Goal: Complete application form: Complete application form

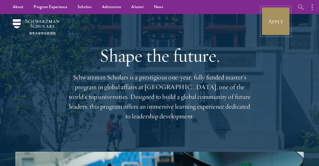
click at [276, 23] on link "Apply" at bounding box center [275, 21] width 29 height 29
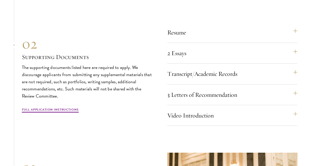
scroll to position [1621, 0]
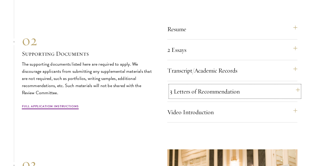
click at [297, 96] on button "3 Letters of Recommendation" at bounding box center [235, 91] width 130 height 12
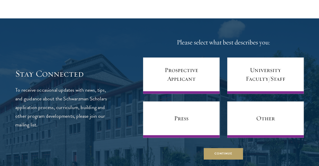
scroll to position [2060, 0]
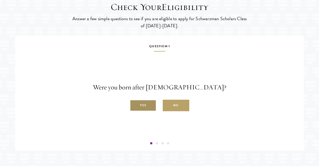
click at [135, 111] on label "Yes" at bounding box center [143, 105] width 27 height 11
click at [134, 105] on input "Yes" at bounding box center [132, 102] width 5 height 5
click at [144, 111] on label "Yes" at bounding box center [143, 105] width 27 height 11
click at [134, 105] on input "Yes" at bounding box center [132, 102] width 5 height 5
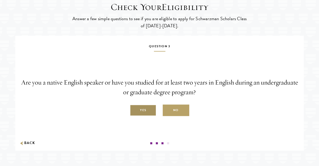
click at [146, 116] on label "Yes" at bounding box center [143, 110] width 27 height 11
click at [134, 110] on input "Yes" at bounding box center [132, 107] width 5 height 5
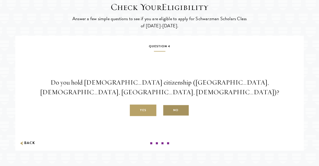
click at [182, 116] on label "No" at bounding box center [176, 110] width 27 height 11
click at [167, 110] on input "No" at bounding box center [165, 107] width 5 height 5
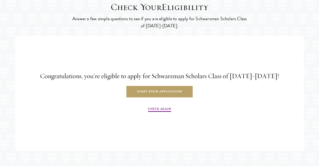
click at [165, 99] on div "Congratulations, you’re eligible to apply for Schwarzman Scholars Class of [DAT…" at bounding box center [159, 91] width 281 height 97
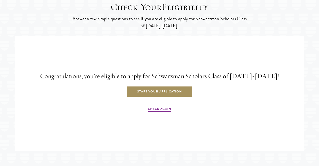
click at [166, 97] on link "Start Your Application" at bounding box center [160, 91] width 66 height 11
